Goal: Find specific page/section: Find specific page/section

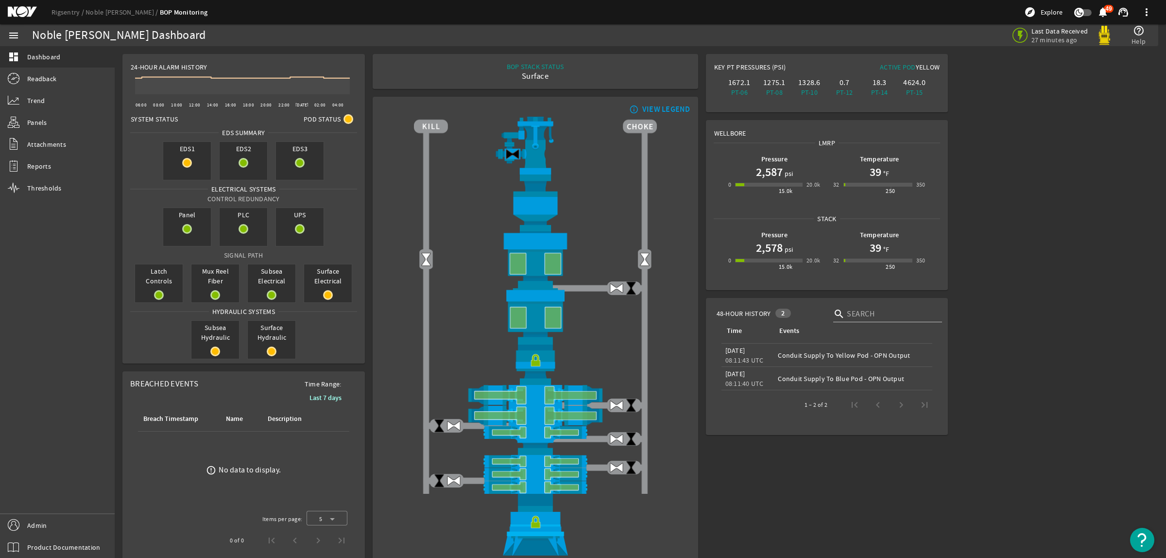
click at [17, 7] on mat-icon at bounding box center [30, 12] width 44 height 12
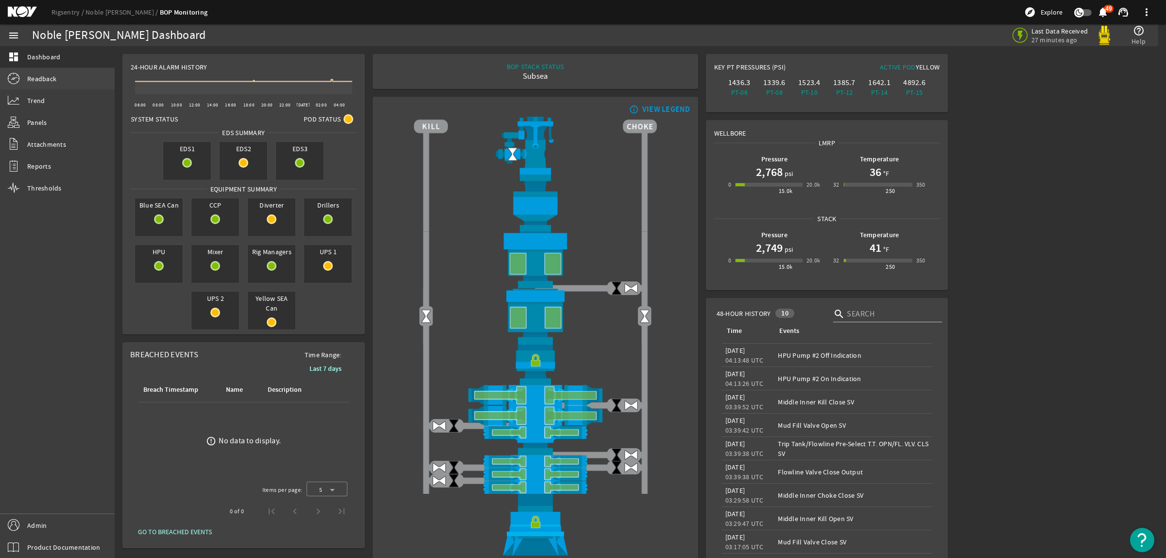
click at [56, 78] on span "Readback" at bounding box center [41, 79] width 29 height 10
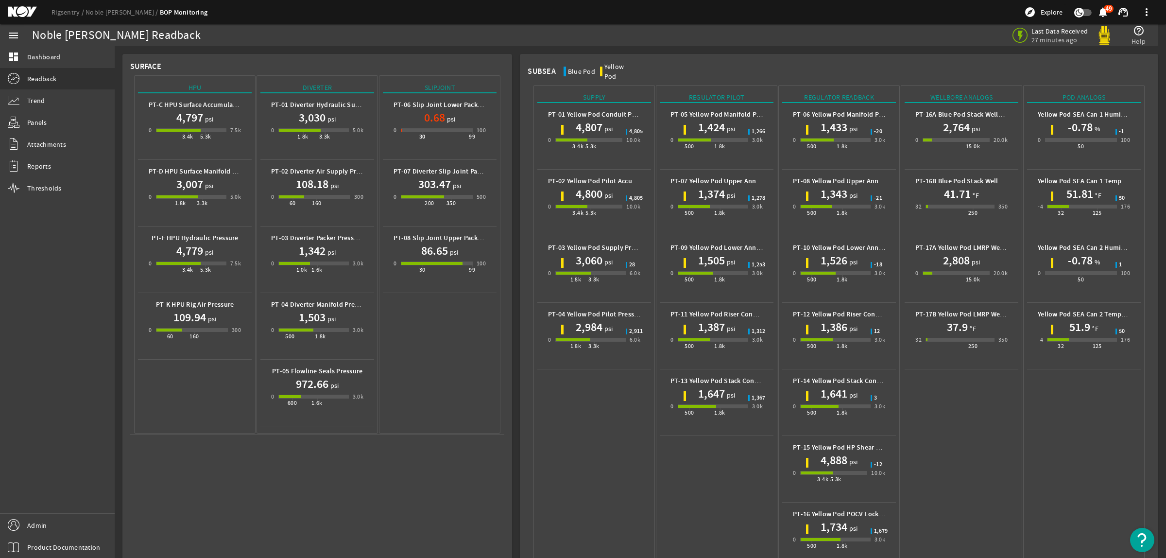
click at [28, 12] on mat-icon at bounding box center [30, 12] width 44 height 12
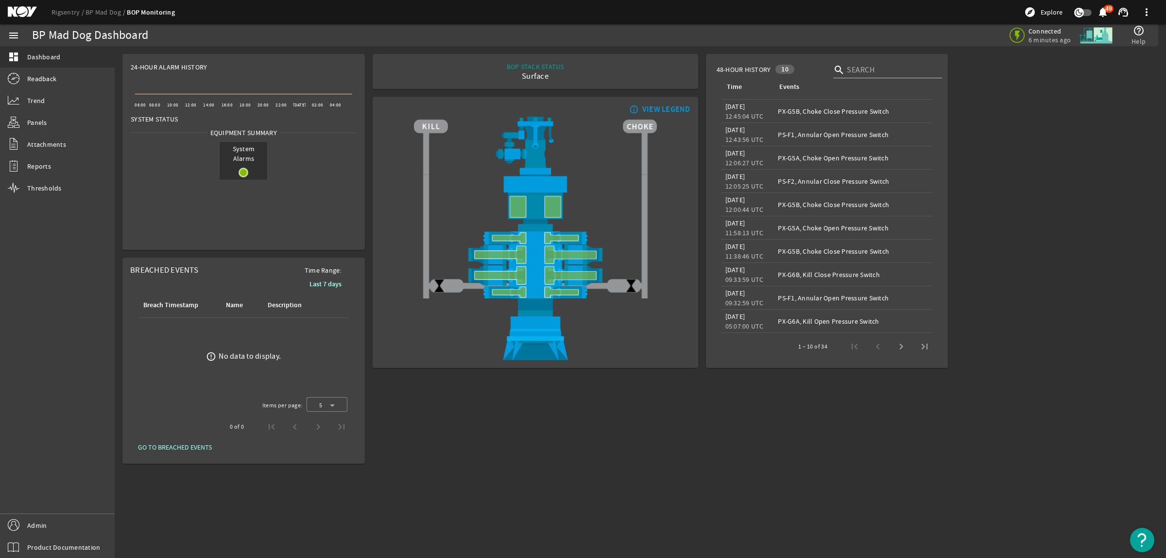
click at [28, 13] on mat-icon at bounding box center [30, 12] width 44 height 12
